Goal: Find specific page/section: Locate a particular part of the current website

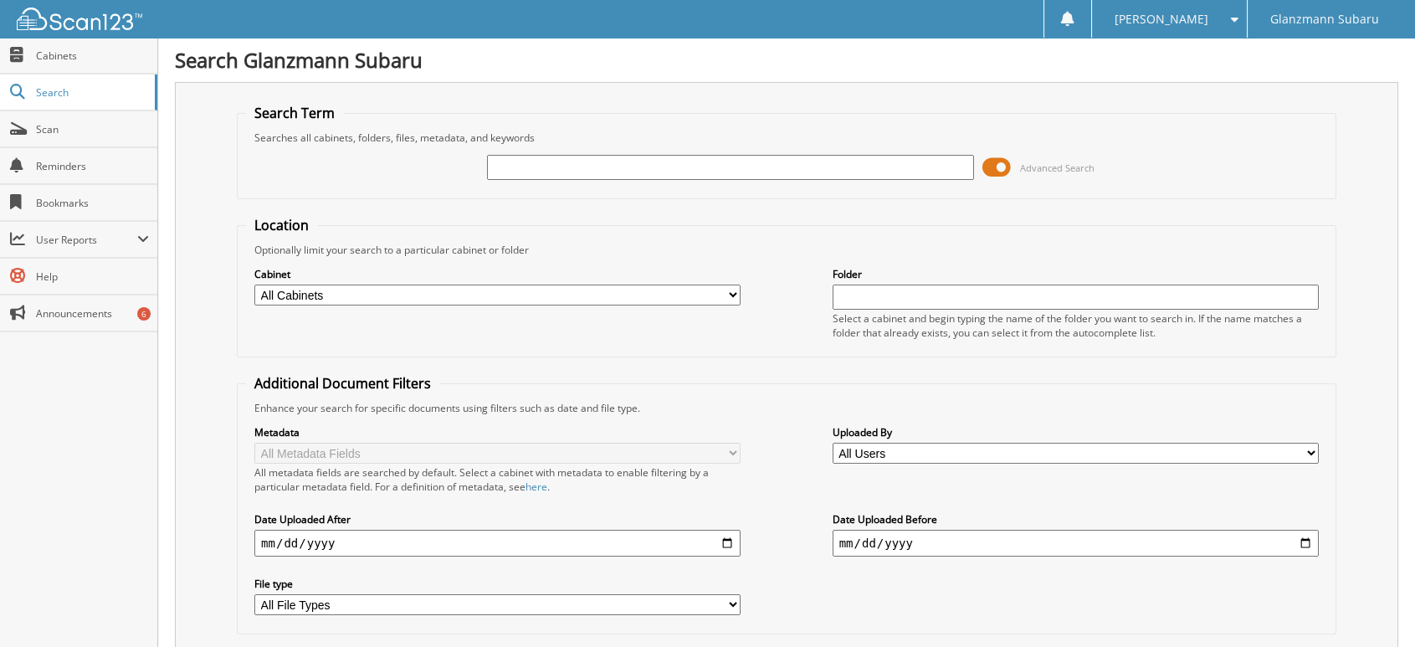
click at [991, 162] on span at bounding box center [996, 167] width 28 height 25
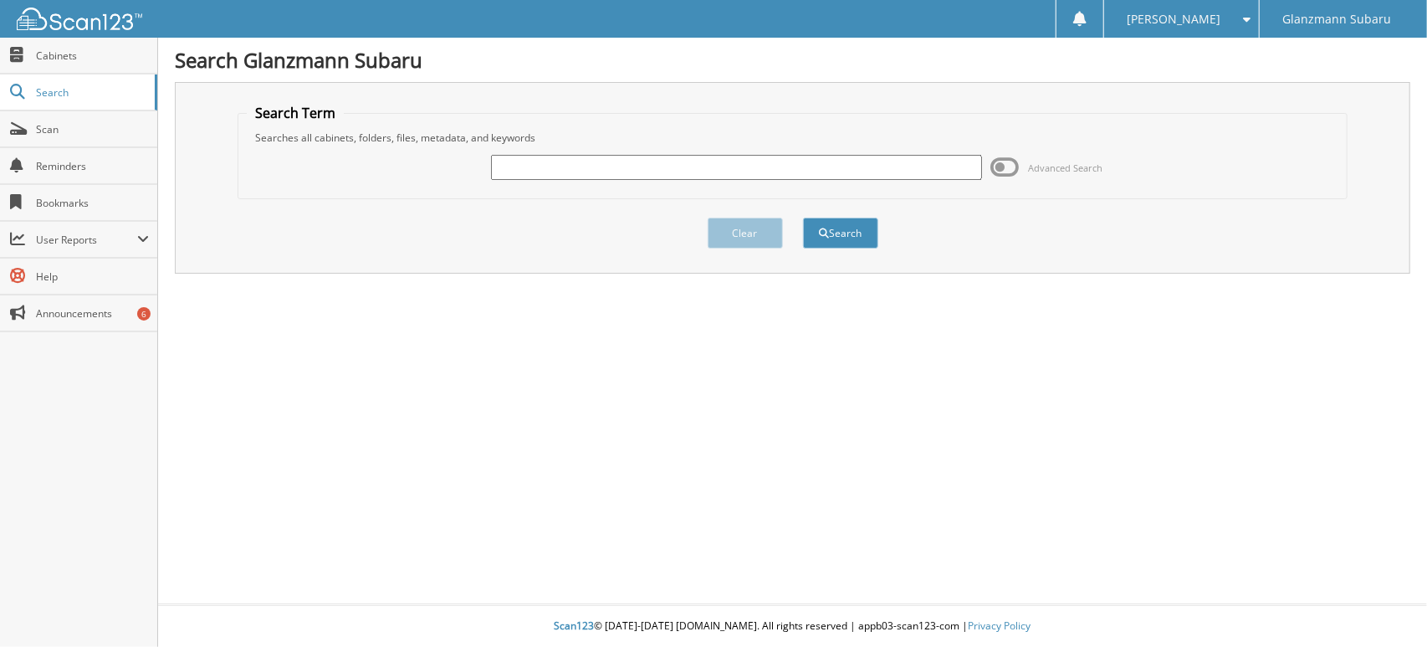
click at [789, 171] on input "text" at bounding box center [736, 167] width 491 height 25
type input "TRAPP"
click at [803, 218] on button "Search" at bounding box center [840, 233] width 75 height 31
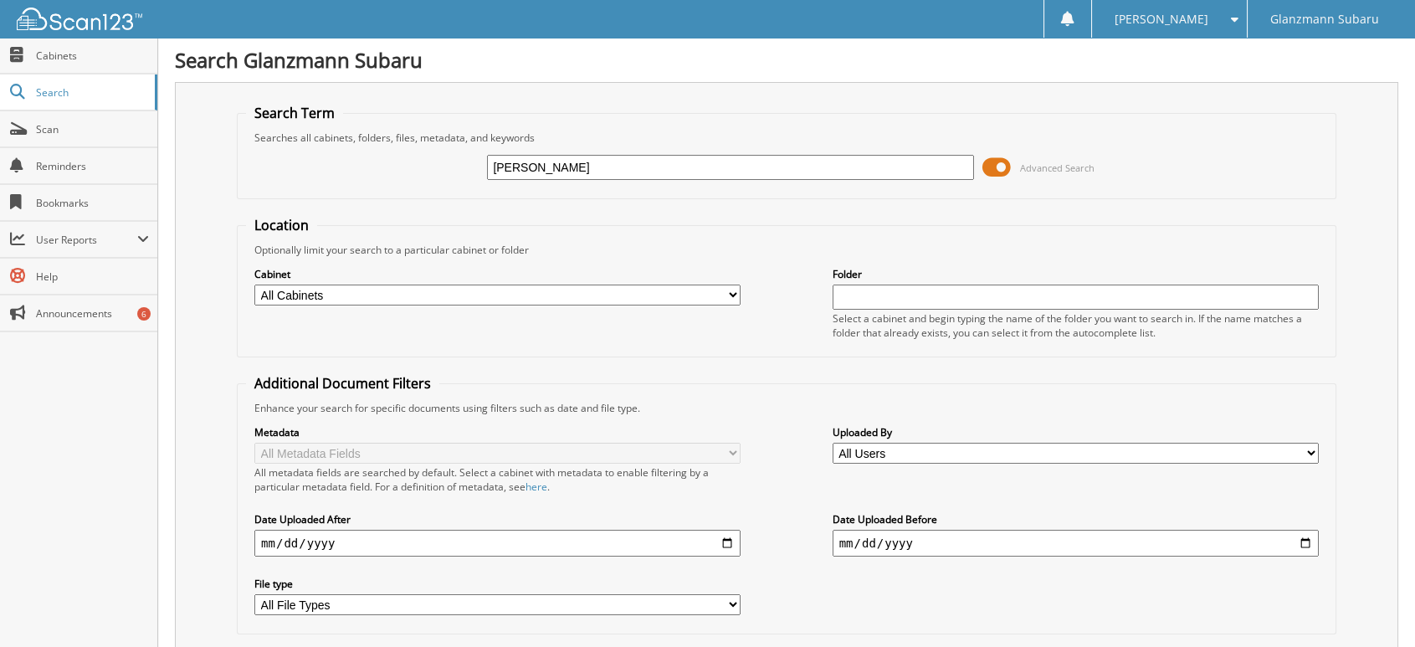
click at [992, 162] on span at bounding box center [996, 167] width 28 height 25
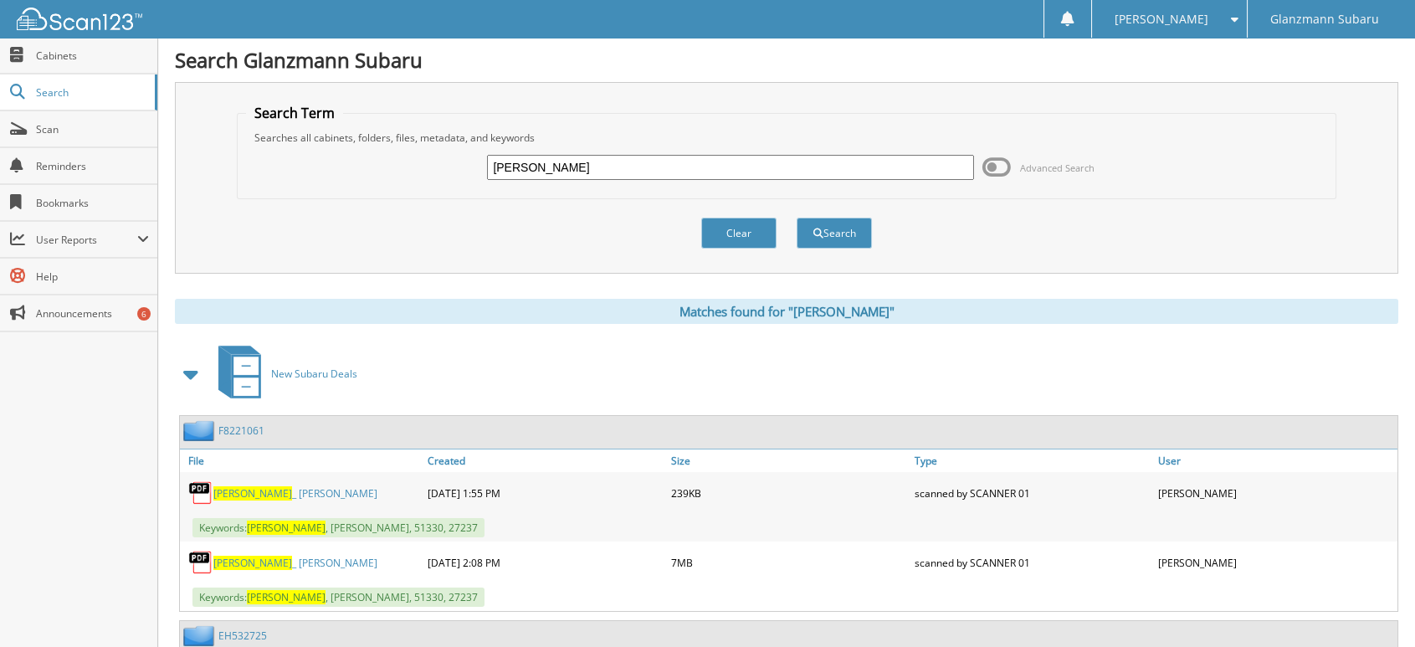
click at [626, 165] on input "TRAPP" at bounding box center [730, 167] width 486 height 25
click at [626, 166] on input "TRAPP" at bounding box center [730, 167] width 486 height 25
type input "L3181588"
click at [796, 218] on button "Search" at bounding box center [833, 233] width 75 height 31
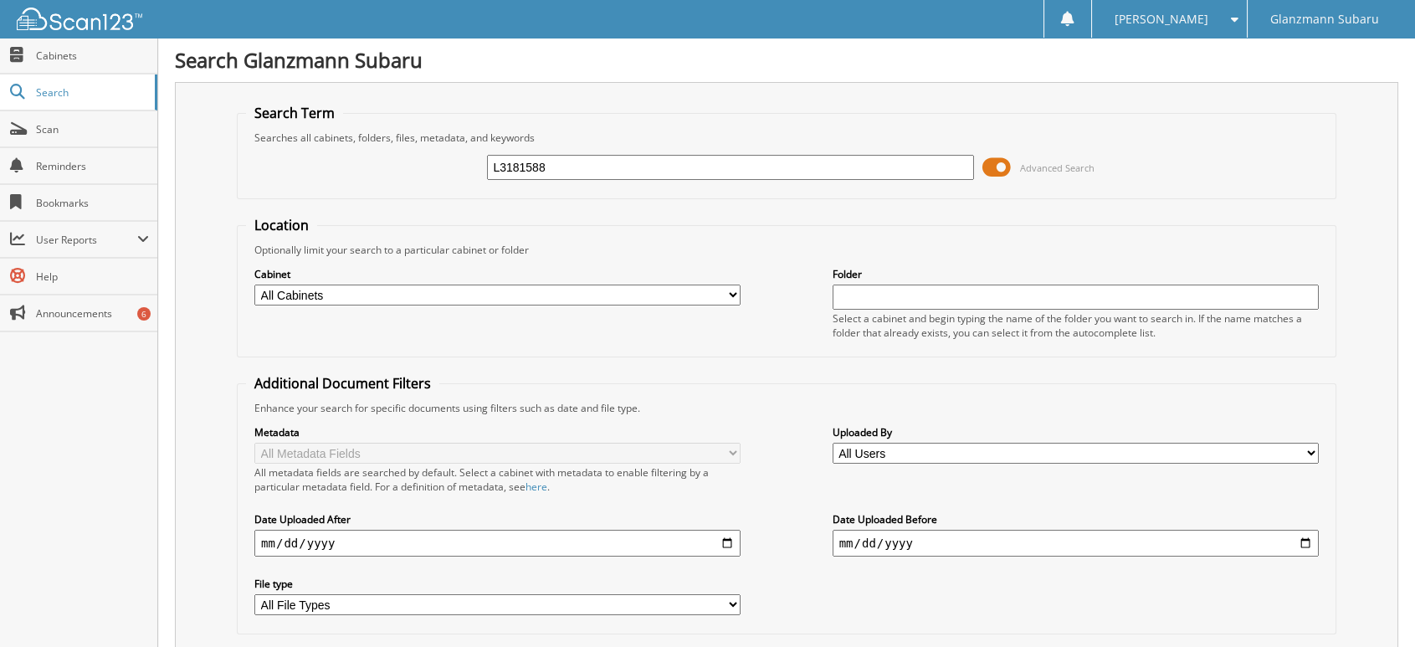
click at [681, 178] on input "L3181588" at bounding box center [730, 167] width 486 height 25
click at [995, 173] on span at bounding box center [996, 167] width 28 height 25
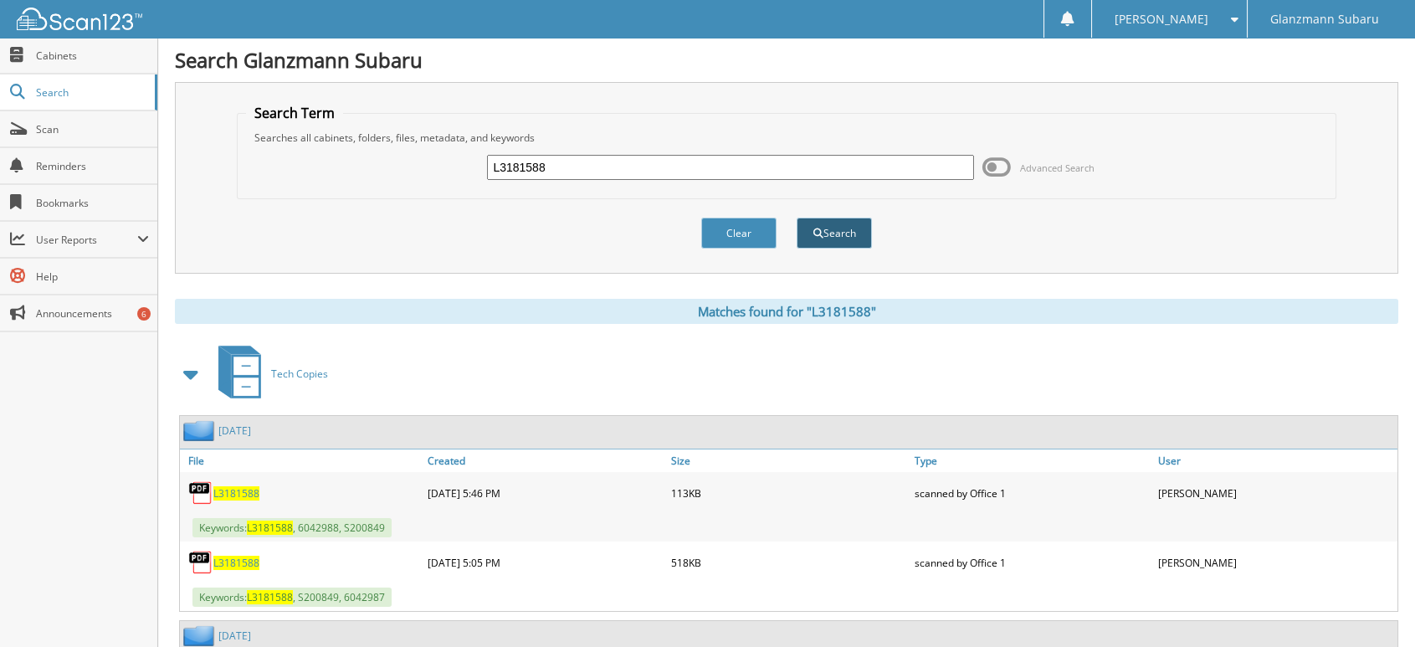
click at [807, 230] on button "Search" at bounding box center [833, 233] width 75 height 31
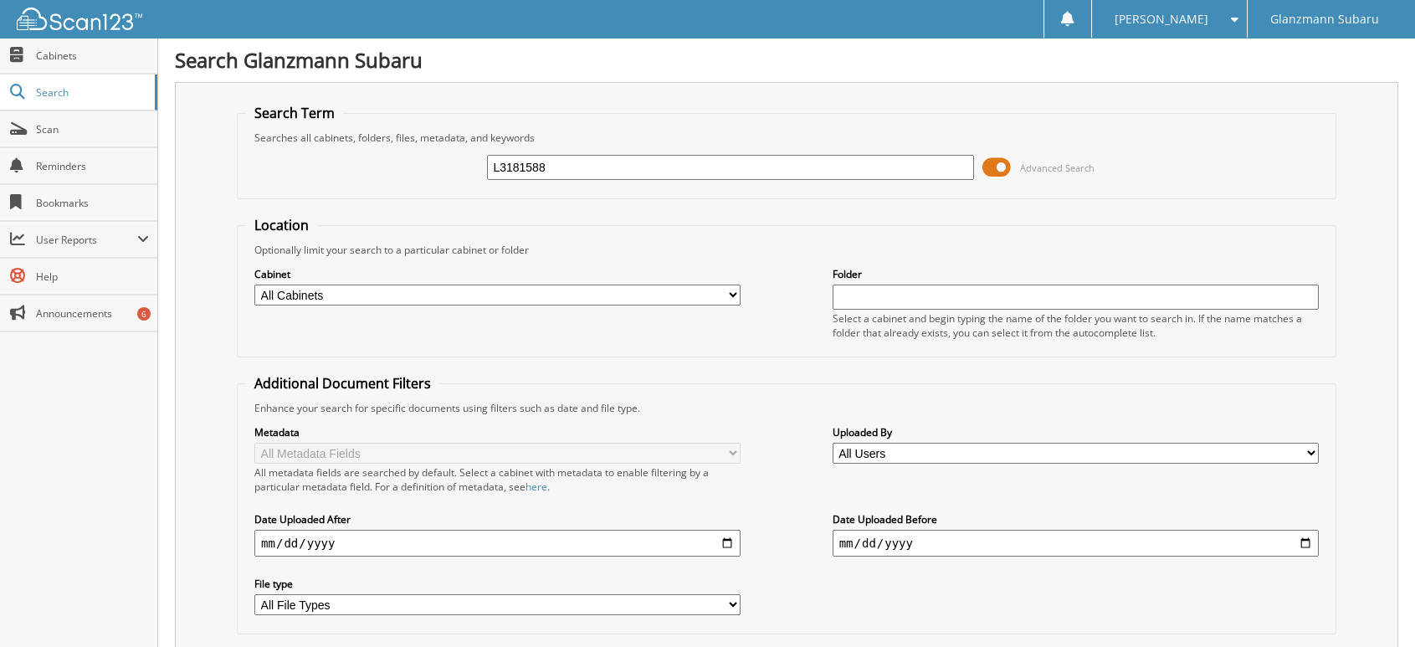
click at [1002, 166] on span at bounding box center [996, 167] width 28 height 25
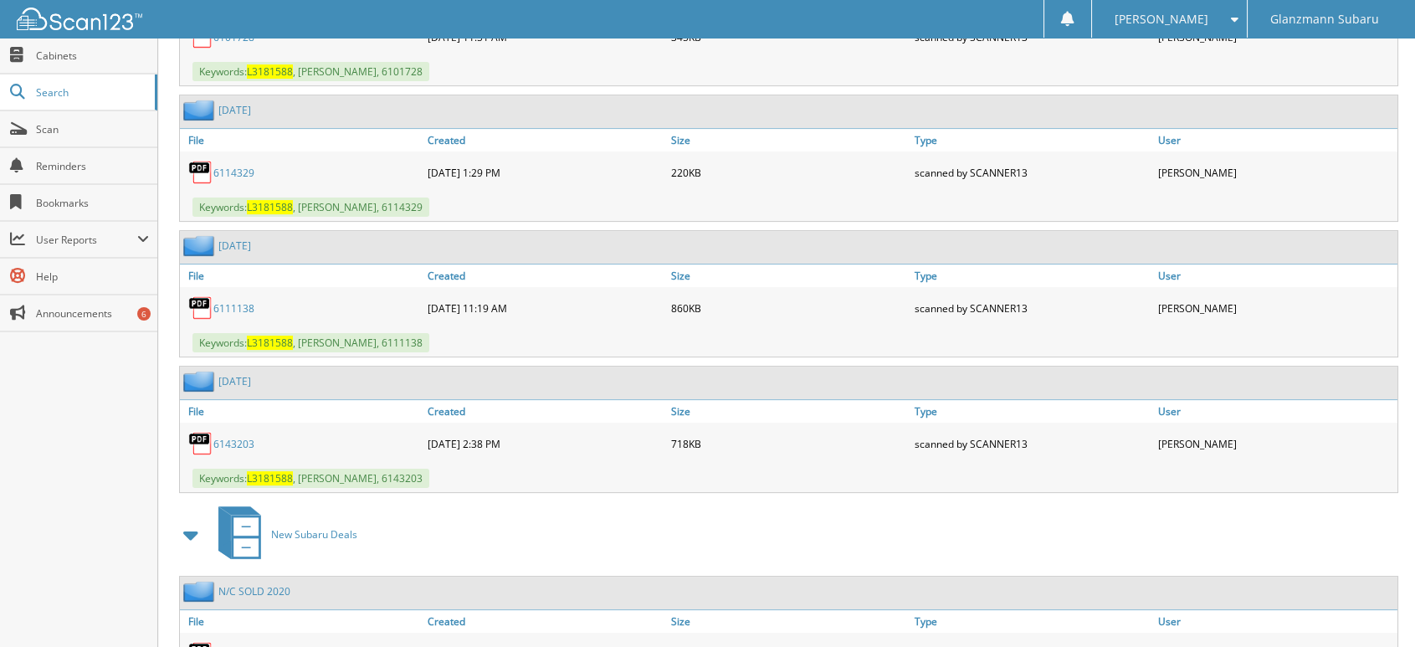
scroll to position [1429, 0]
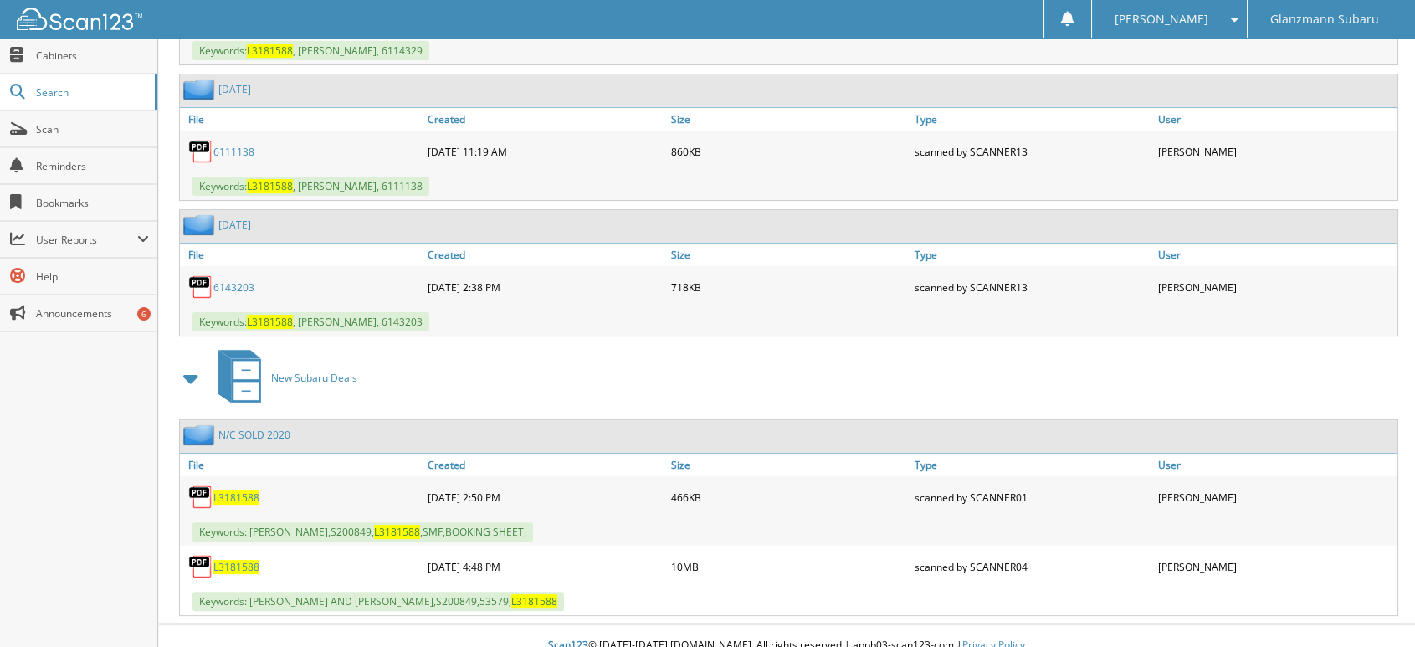
click at [245, 560] on span "L3181588" at bounding box center [236, 567] width 46 height 14
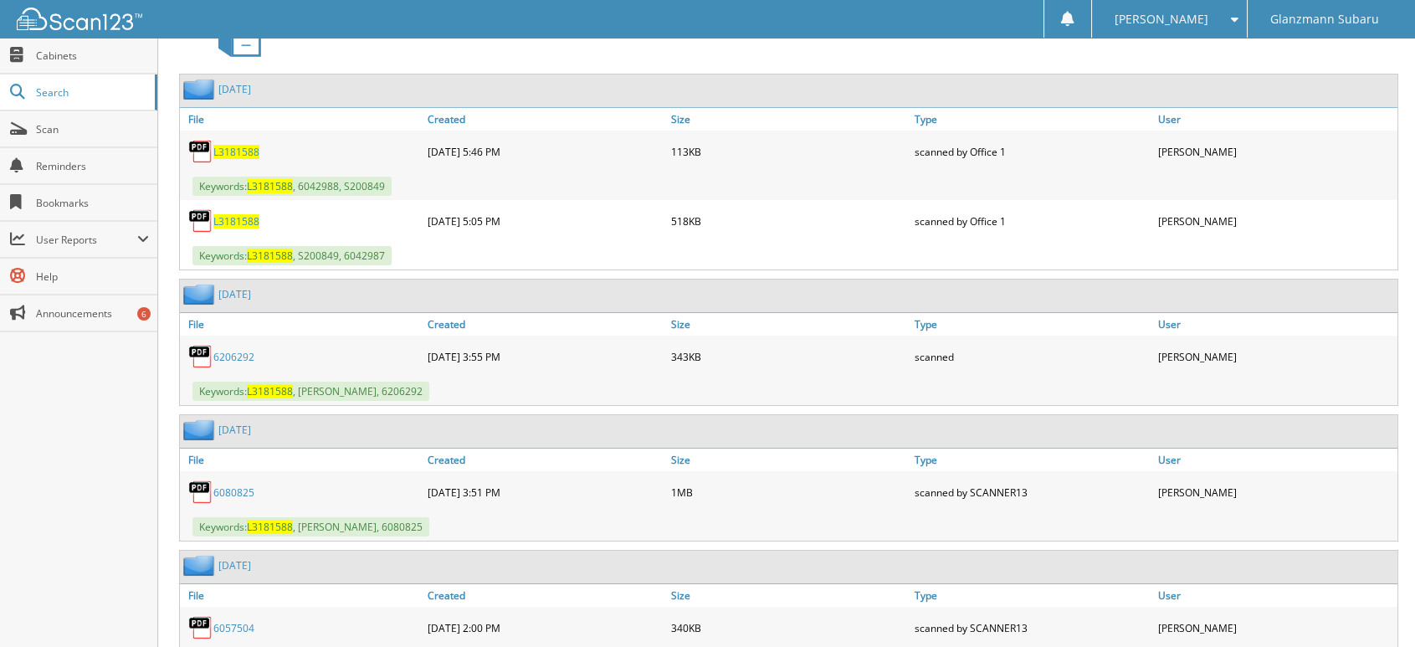
scroll to position [0, 0]
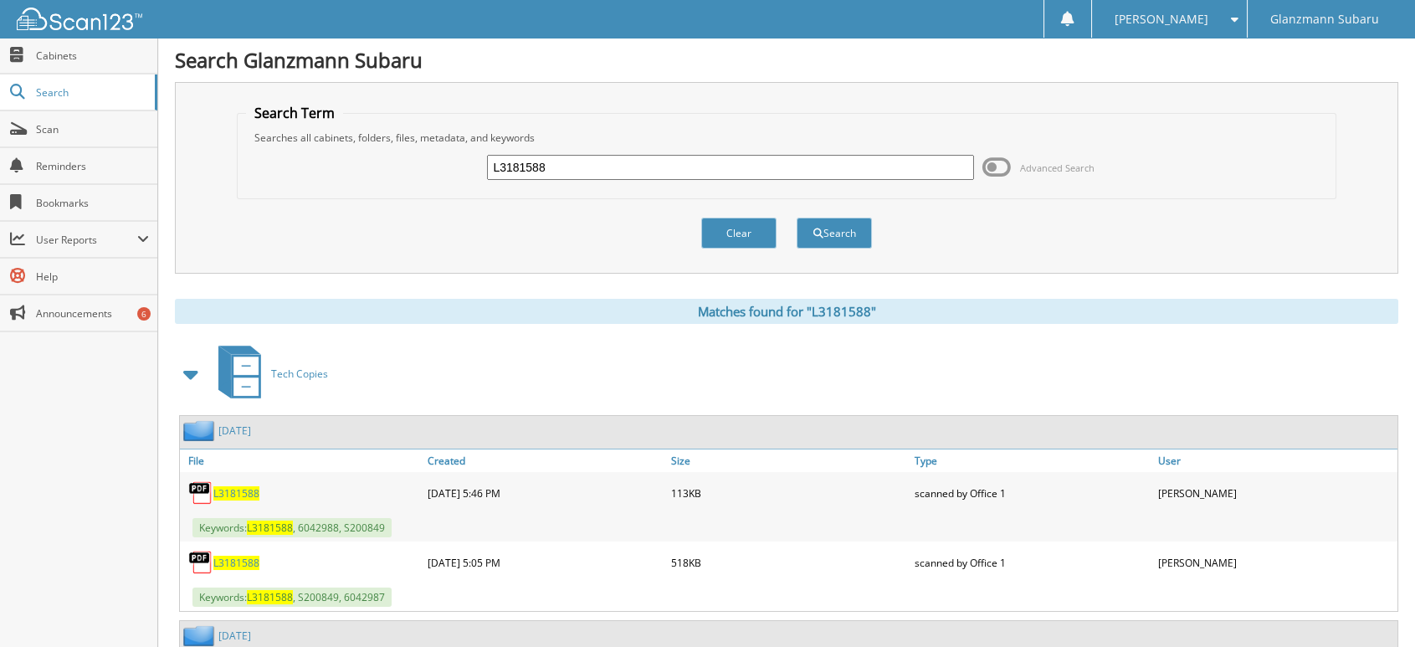
drag, startPoint x: 590, startPoint y: 165, endPoint x: 270, endPoint y: 156, distance: 319.7
click at [270, 156] on div "L3181588 Advanced Search" at bounding box center [786, 167] width 1081 height 45
type input "DONNELLY"
click at [796, 218] on button "Search" at bounding box center [833, 233] width 75 height 31
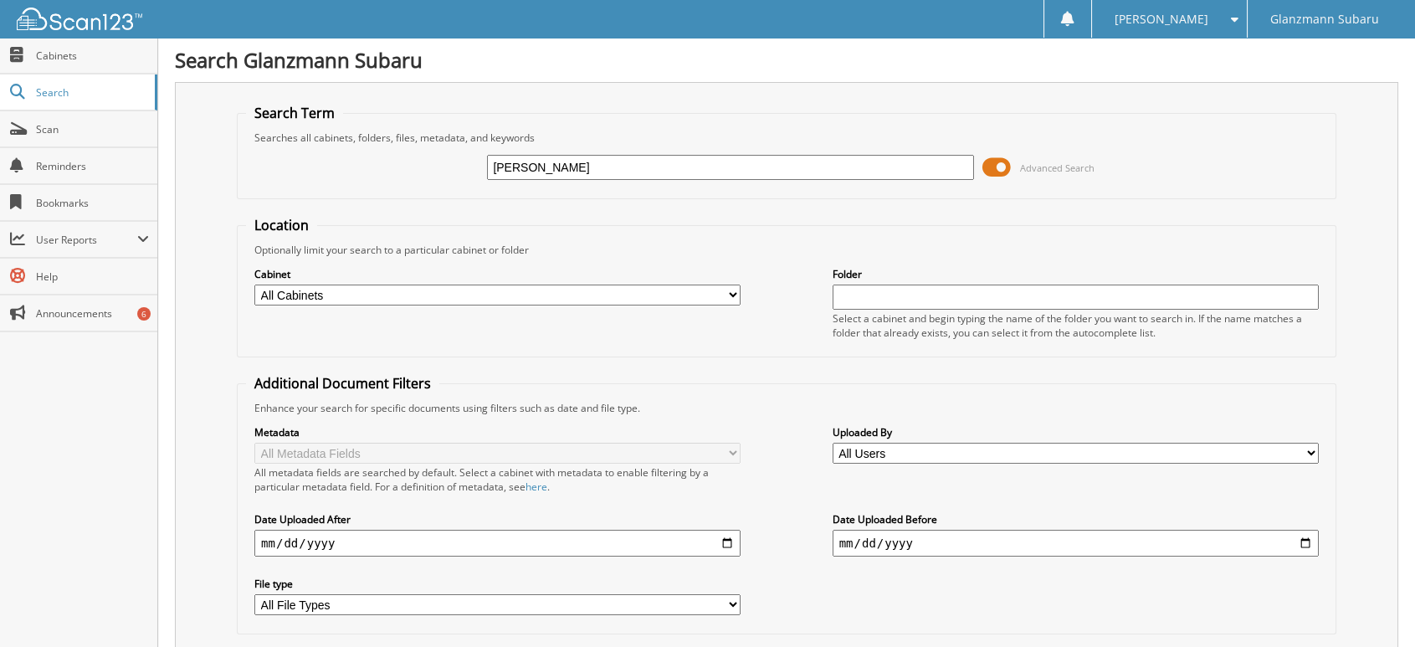
click at [1002, 166] on span at bounding box center [996, 167] width 28 height 25
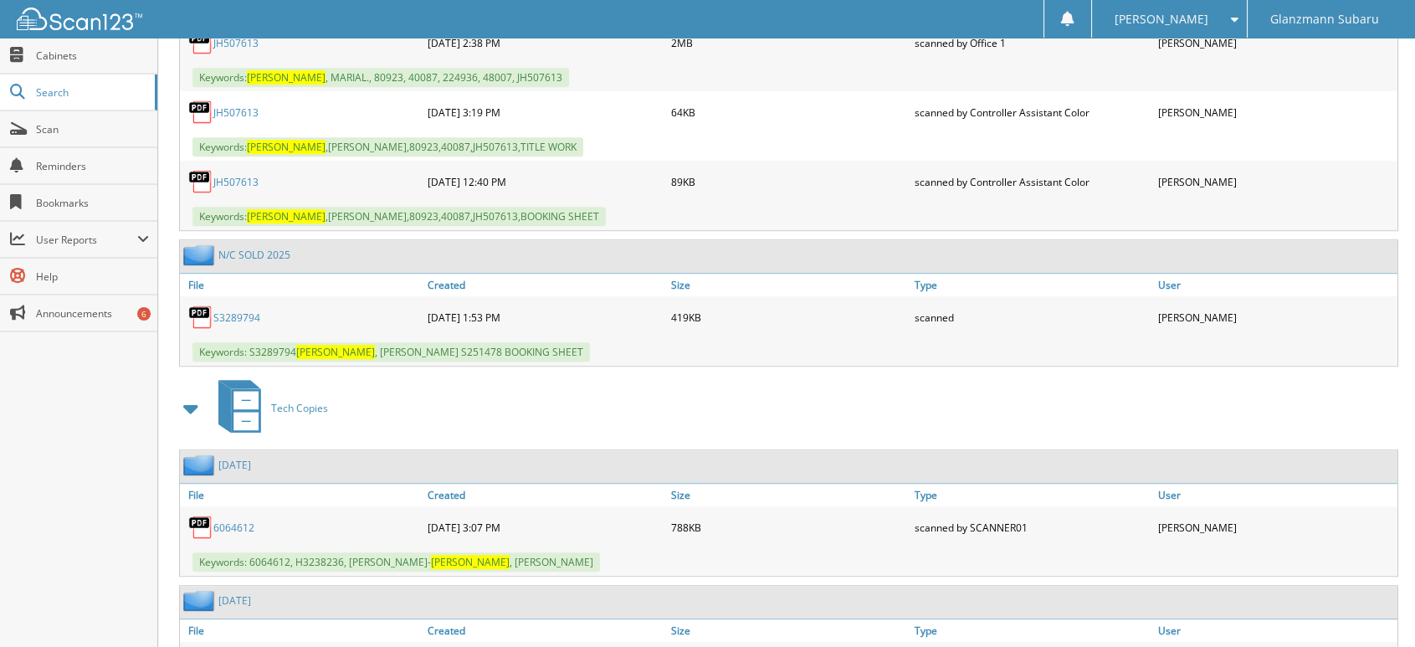
scroll to position [2761, 0]
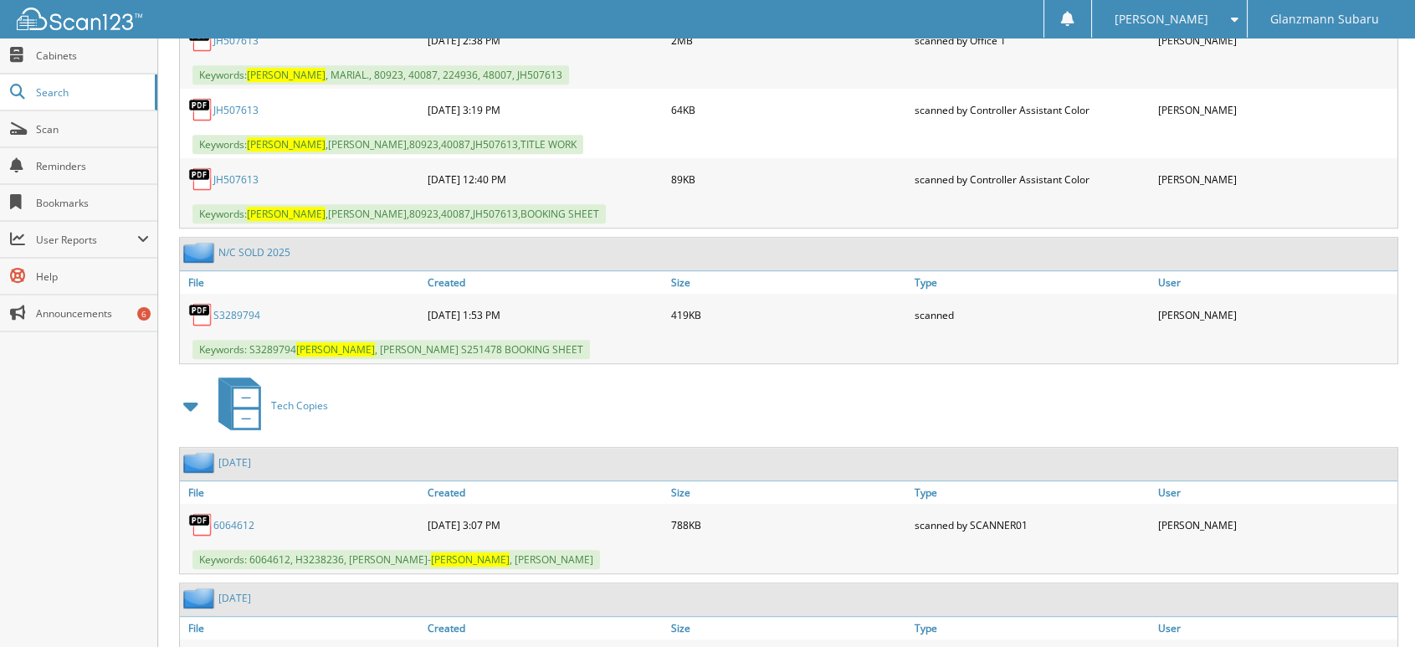
click at [225, 308] on link "S3289794" at bounding box center [236, 315] width 47 height 14
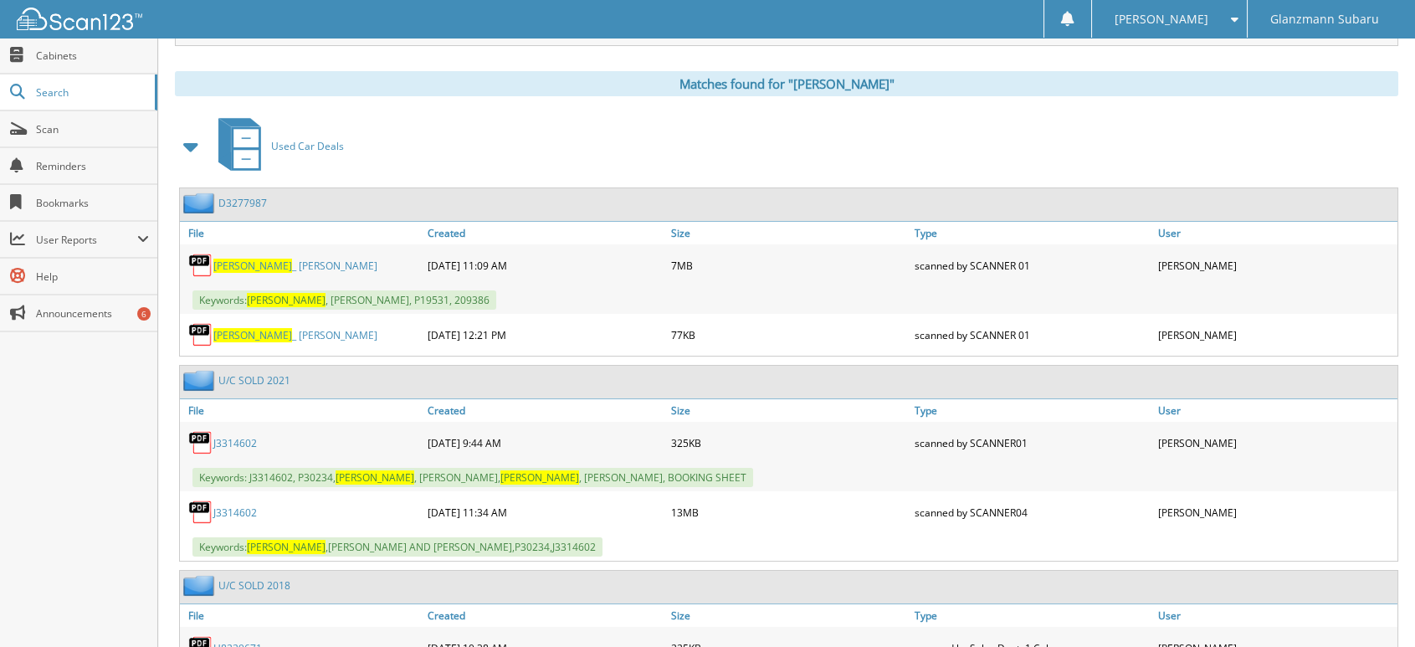
scroll to position [0, 0]
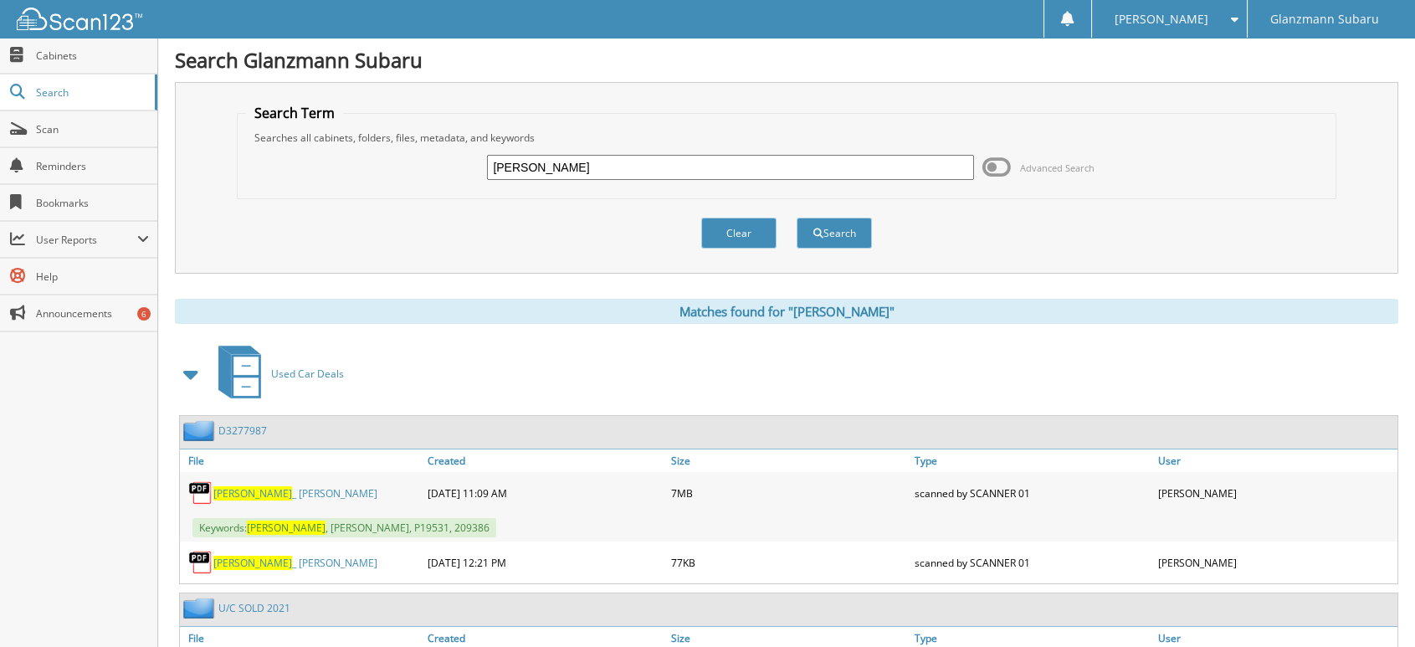
click at [609, 164] on input "DONNELLY" at bounding box center [730, 167] width 486 height 25
type input "[PERSON_NAME]"
click at [796, 218] on button "Search" at bounding box center [833, 233] width 75 height 31
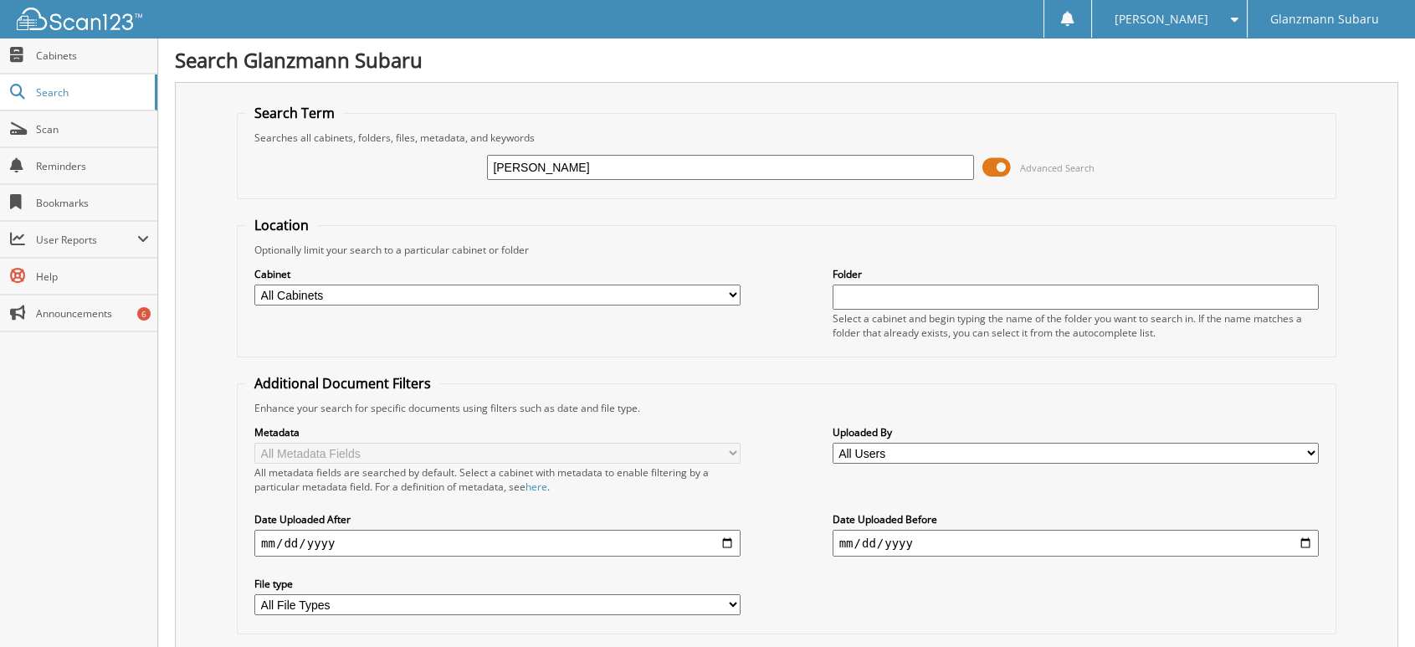
click at [995, 167] on span at bounding box center [996, 167] width 28 height 25
